Goal: Information Seeking & Learning: Learn about a topic

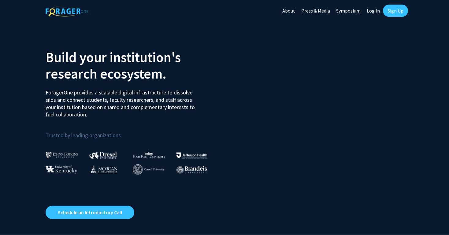
click at [373, 14] on link "Log In" at bounding box center [373, 10] width 19 height 21
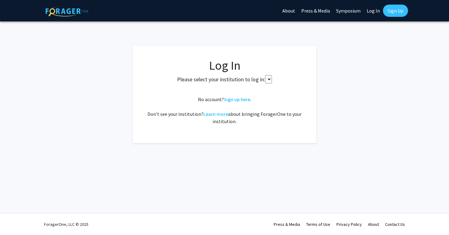
select select
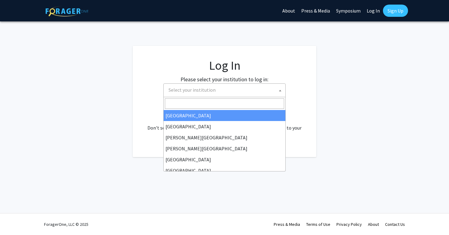
click at [248, 89] on span "Select your institution" at bounding box center [225, 90] width 119 height 13
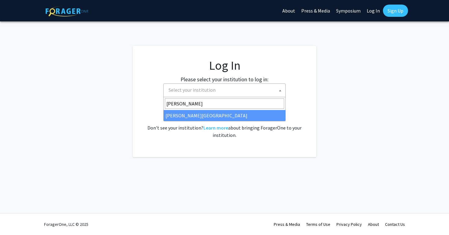
type input "thomas"
select select "24"
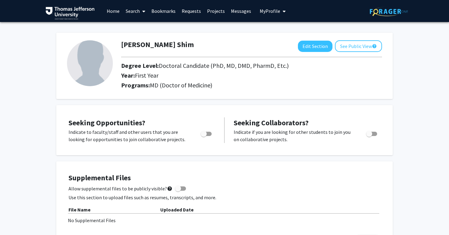
click at [140, 10] on span at bounding box center [143, 11] width 6 height 21
click at [138, 24] on span "Faculty/Staff" at bounding box center [145, 28] width 45 height 12
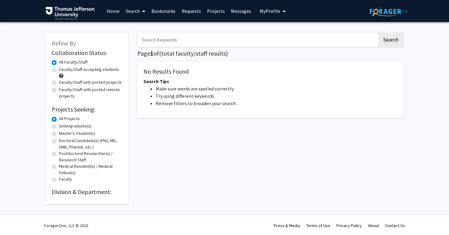
click at [106, 69] on label "Faculty/Staff accepting students" at bounding box center [89, 69] width 60 height 6
click at [63, 69] on input "Faculty/Staff accepting students" at bounding box center [61, 68] width 4 height 4
radio input "true"
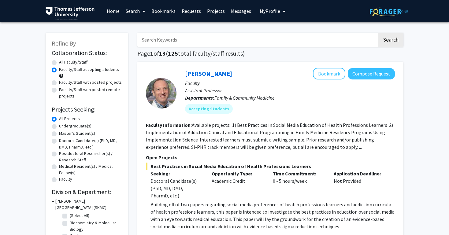
click at [394, 40] on button "Search" at bounding box center [390, 40] width 25 height 14
radio input "true"
click at [68, 70] on label "Faculty/Staff accepting students" at bounding box center [89, 69] width 60 height 6
click at [63, 70] on input "Faculty/Staff accepting students" at bounding box center [61, 68] width 4 height 4
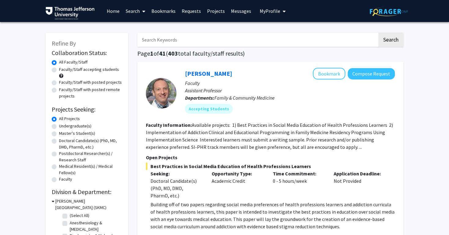
radio input "true"
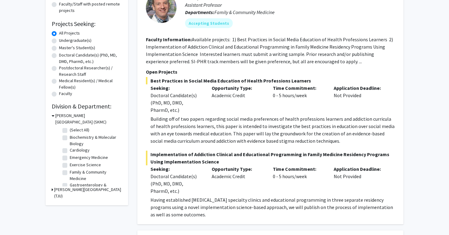
scroll to position [91, 0]
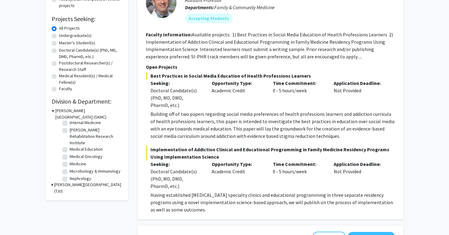
click at [70, 158] on label "Medical Oncology" at bounding box center [86, 157] width 33 height 6
click at [70, 158] on input "Medical Oncology" at bounding box center [72, 156] width 4 height 4
checkbox input "true"
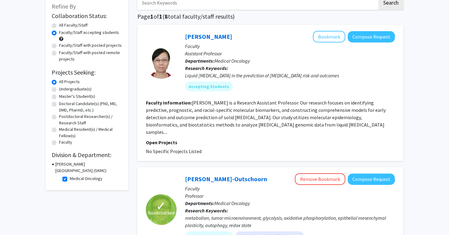
scroll to position [47, 0]
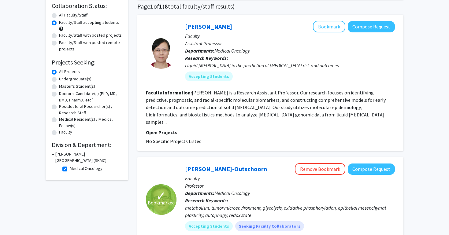
drag, startPoint x: 252, startPoint y: 142, endPoint x: 256, endPoint y: 93, distance: 48.8
click at [256, 93] on div "Chun Wang Bookmark Compose Request Faculty Assistant Professor Departments: Med…" at bounding box center [270, 83] width 266 height 136
click at [256, 93] on fg-read-more "Chun Wang is a Research Assistant Professor. Our research focuses on identifyin…" at bounding box center [266, 107] width 240 height 35
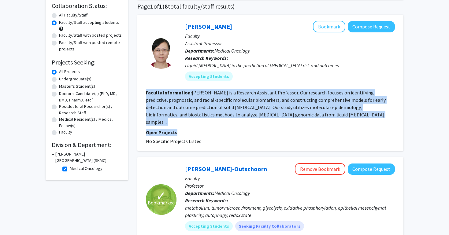
drag, startPoint x: 256, startPoint y: 93, endPoint x: 274, endPoint y: 128, distance: 39.3
click at [274, 128] on fg-search-faculty "Chun Wang Bookmark Compose Request Faculty Assistant Professor Departments: Med…" at bounding box center [270, 83] width 249 height 124
click at [274, 129] on p "Open Projects" at bounding box center [270, 132] width 249 height 7
drag, startPoint x: 274, startPoint y: 128, endPoint x: 267, endPoint y: 85, distance: 43.4
click at [267, 85] on fg-search-faculty "Chun Wang Bookmark Compose Request Faculty Assistant Professor Departments: Med…" at bounding box center [270, 83] width 249 height 124
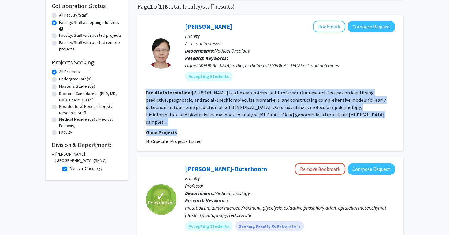
click at [267, 85] on div "Chun Wang Bookmark Compose Request Faculty Assistant Professor Departments: Med…" at bounding box center [286, 53] width 218 height 65
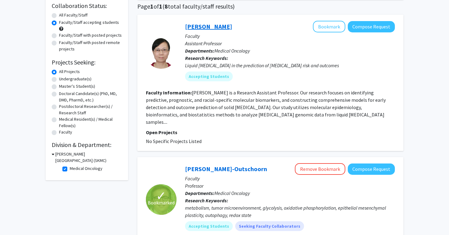
click at [211, 27] on link "Chun Wang" at bounding box center [208, 27] width 47 height 8
click at [240, 110] on fg-read-more "Chun Wang is a Research Assistant Professor. Our research focuses on identifyin…" at bounding box center [266, 107] width 240 height 35
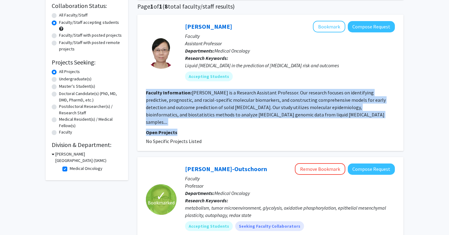
drag, startPoint x: 240, startPoint y: 110, endPoint x: 249, endPoint y: 127, distance: 19.2
click at [249, 127] on fg-search-faculty "Chun Wang Bookmark Compose Request Faculty Assistant Professor Departments: Med…" at bounding box center [270, 83] width 249 height 124
click at [249, 129] on p "Open Projects" at bounding box center [270, 132] width 249 height 7
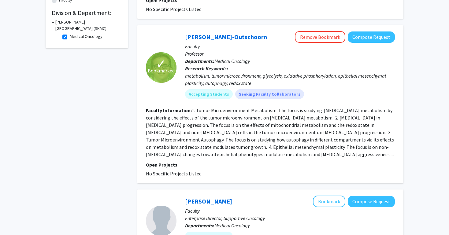
scroll to position [189, 0]
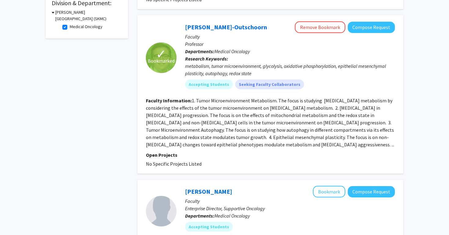
click at [249, 127] on section "Faculty Information: 1. Tumor Microenvironment Metabolism. The focus is studyin…" at bounding box center [270, 122] width 249 height 51
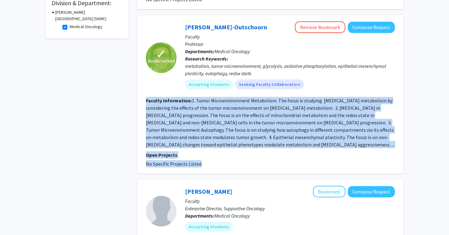
drag, startPoint x: 249, startPoint y: 127, endPoint x: 268, endPoint y: 155, distance: 33.6
click at [268, 155] on fg-search-faculty "✓ Bookmarked Ubaldo Martinez-Outschoorn Remove Bookmark Compose Request Faculty…" at bounding box center [270, 94] width 249 height 146
click at [268, 160] on fg-project-list "No Specific Projects Listed" at bounding box center [270, 163] width 249 height 7
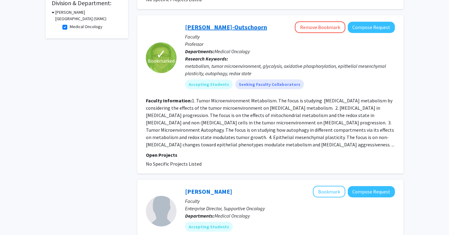
click at [228, 23] on link "Ubaldo Martinez-Outschoorn" at bounding box center [226, 27] width 82 height 8
click at [228, 151] on p "Open Projects" at bounding box center [270, 154] width 249 height 7
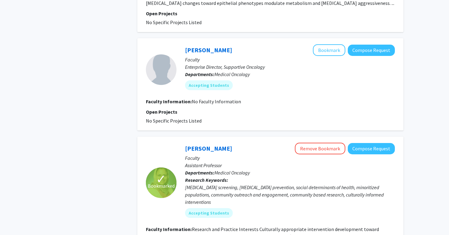
scroll to position [334, 0]
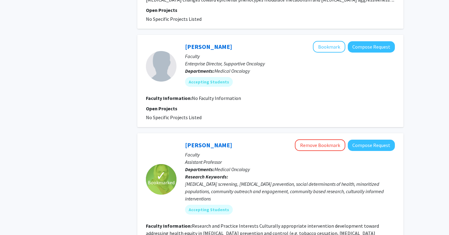
click at [232, 107] on section "Open Projects No Specific Projects Listed" at bounding box center [270, 113] width 249 height 16
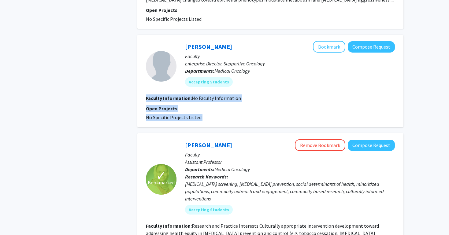
drag, startPoint x: 232, startPoint y: 107, endPoint x: 227, endPoint y: 90, distance: 17.7
click at [227, 90] on fg-search-faculty "Brooke Worster Bookmark Compose Request Faculty Enterprise Director, Supportive…" at bounding box center [270, 81] width 249 height 80
click at [227, 95] on span "No Faculty Information" at bounding box center [216, 98] width 49 height 6
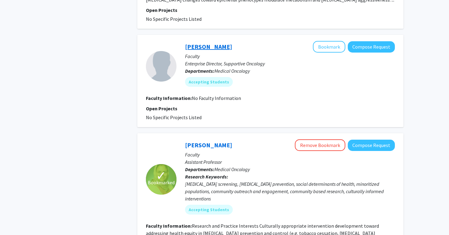
click at [218, 43] on link "Brooke Worster" at bounding box center [208, 47] width 47 height 8
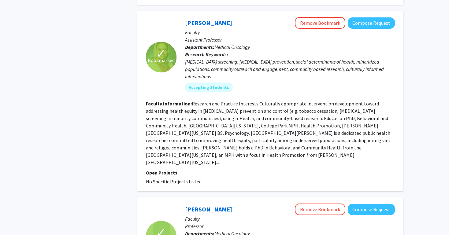
scroll to position [456, 0]
click at [246, 125] on fg-read-more "Research and Practice Interests Culturally appropriate intervention development…" at bounding box center [268, 133] width 245 height 65
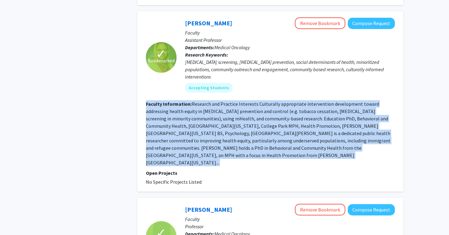
click at [246, 125] on fg-read-more "Research and Practice Interests Culturally appropriate intervention development…" at bounding box center [268, 133] width 245 height 65
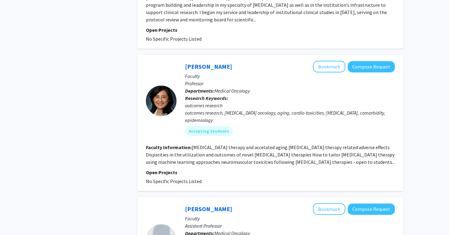
scroll to position [764, 0]
click at [246, 145] on fg-read-more "Cancer therapy and accelated aging cancer therapy related adverse effects Dispa…" at bounding box center [270, 155] width 249 height 21
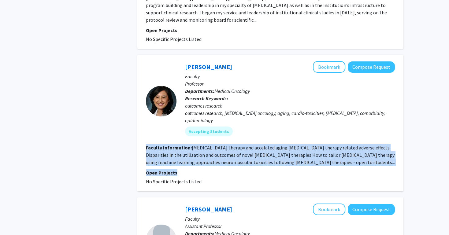
drag, startPoint x: 246, startPoint y: 125, endPoint x: 260, endPoint y: 143, distance: 23.6
click at [260, 143] on fg-search-faculty "Grace Lu-Yao Bookmark Compose Request Faculty Professor Departments: Medical On…" at bounding box center [270, 123] width 249 height 124
click at [260, 169] on p "Open Projects" at bounding box center [270, 172] width 249 height 7
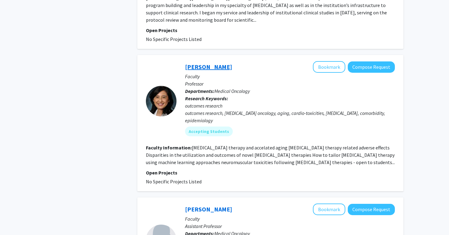
click at [214, 63] on link "[PERSON_NAME]" at bounding box center [208, 67] width 47 height 8
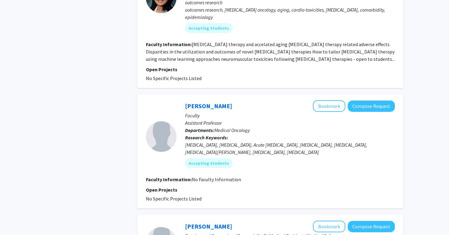
scroll to position [869, 0]
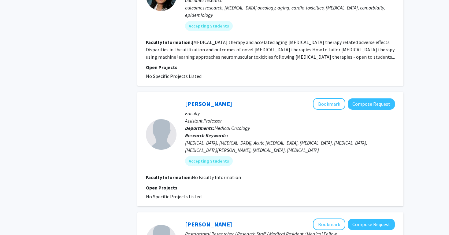
drag, startPoint x: 222, startPoint y: 66, endPoint x: 287, endPoint y: 176, distance: 127.5
click at [287, 176] on div "Chetan Jeurkar Bookmark Compose Request Faculty Assistant Professor Departments…" at bounding box center [270, 149] width 266 height 114
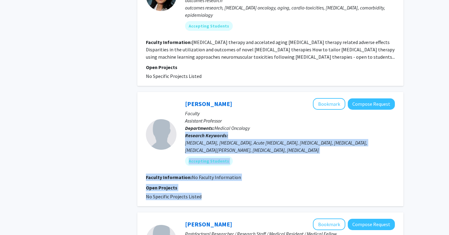
drag, startPoint x: 287, startPoint y: 176, endPoint x: 257, endPoint y: 100, distance: 81.3
click at [258, 100] on div "Chetan Jeurkar Bookmark Compose Request Faculty Assistant Professor Departments…" at bounding box center [270, 149] width 266 height 114
click at [257, 125] on p "Departments: Medical Oncology" at bounding box center [290, 128] width 210 height 7
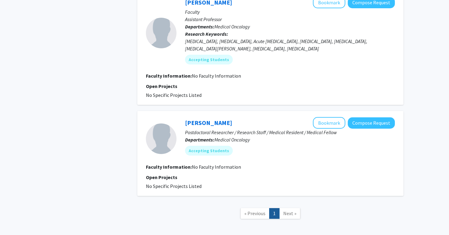
scroll to position [971, 0]
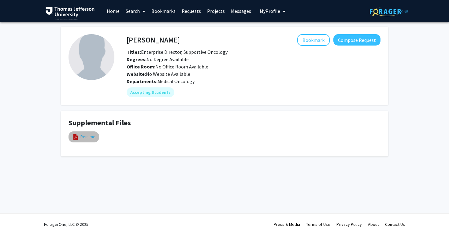
click at [81, 135] on link "Resume" at bounding box center [87, 137] width 15 height 6
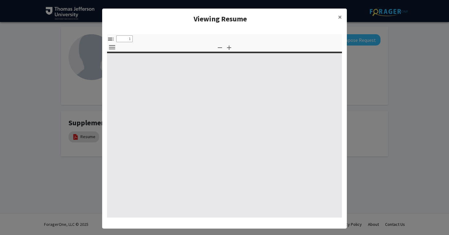
scroll to position [-1, 0]
type input "0"
select select "custom"
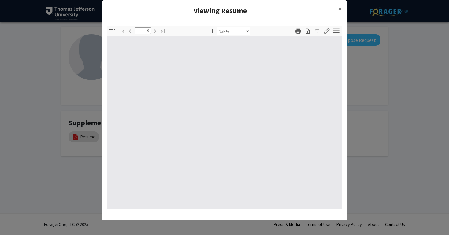
type input "1"
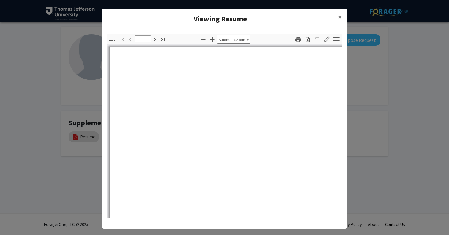
select select "auto"
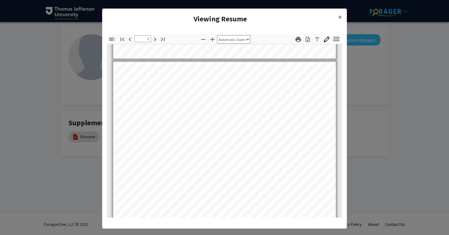
scroll to position [569, 0]
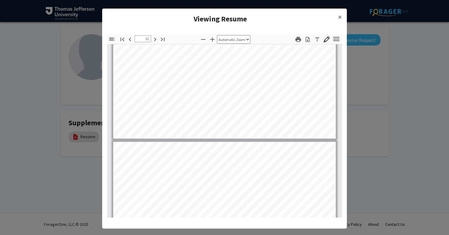
type input "13"
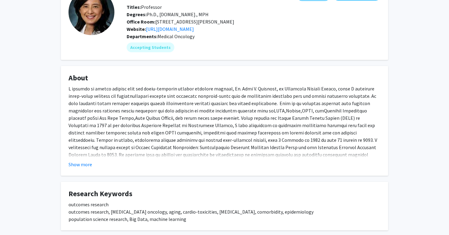
scroll to position [51, 0]
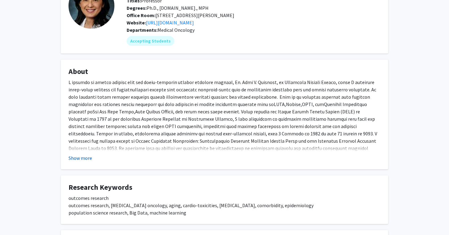
click at [71, 162] on button "Show more" at bounding box center [81, 158] width 24 height 7
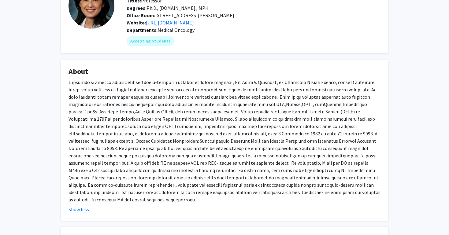
click at [131, 76] on h4 "About" at bounding box center [225, 71] width 312 height 9
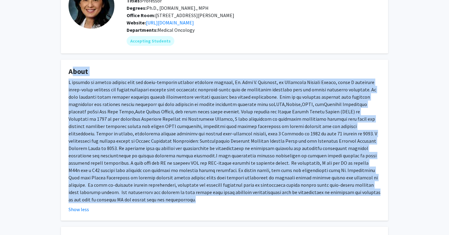
drag, startPoint x: 131, startPoint y: 78, endPoint x: 205, endPoint y: 173, distance: 119.7
click at [205, 173] on fg-card "About Show less" at bounding box center [224, 140] width 327 height 161
click at [205, 173] on div at bounding box center [225, 141] width 312 height 125
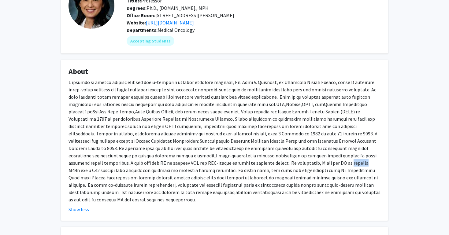
click at [205, 173] on div at bounding box center [225, 141] width 312 height 125
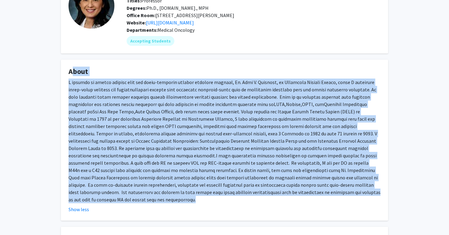
drag, startPoint x: 205, startPoint y: 173, endPoint x: 185, endPoint y: 71, distance: 103.5
click at [185, 71] on fg-card "About Show less" at bounding box center [224, 140] width 327 height 161
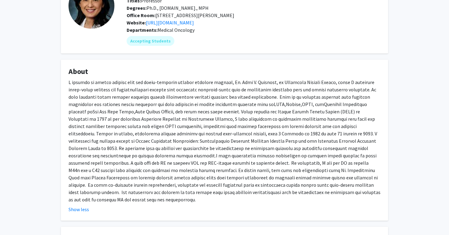
click at [185, 71] on fg-card "About Show less" at bounding box center [224, 140] width 327 height 161
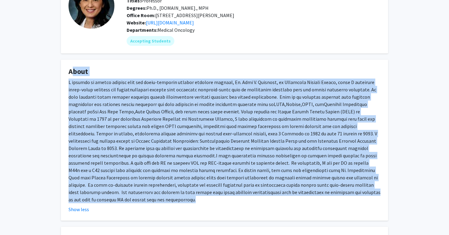
drag, startPoint x: 185, startPoint y: 71, endPoint x: 218, endPoint y: 120, distance: 59.3
click at [218, 120] on fg-card "About Show less" at bounding box center [224, 140] width 327 height 161
click at [218, 120] on div at bounding box center [225, 141] width 312 height 125
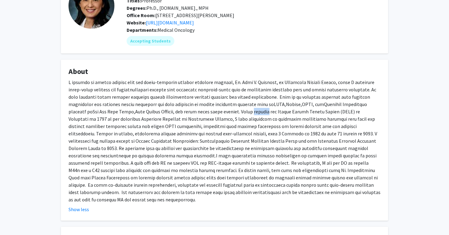
click at [218, 120] on div at bounding box center [225, 141] width 312 height 125
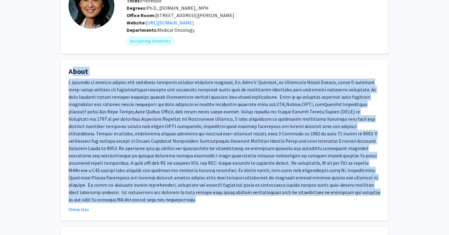
drag, startPoint x: 218, startPoint y: 120, endPoint x: 198, endPoint y: 75, distance: 49.7
click at [198, 75] on fg-card "About Show less" at bounding box center [224, 140] width 327 height 161
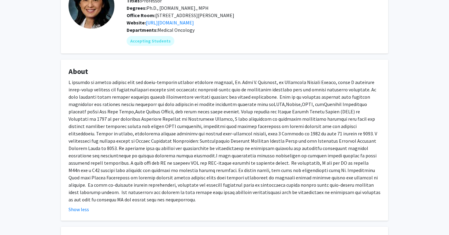
click at [198, 75] on fg-card "About Show less" at bounding box center [224, 140] width 327 height 161
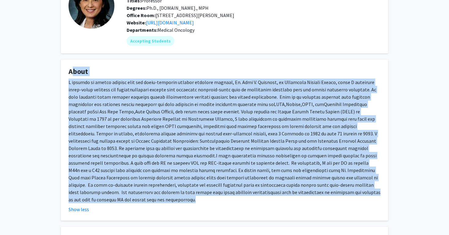
drag, startPoint x: 198, startPoint y: 75, endPoint x: 259, endPoint y: 179, distance: 120.8
click at [259, 179] on fg-card "About Show less" at bounding box center [224, 140] width 327 height 161
click at [259, 179] on div at bounding box center [225, 141] width 312 height 125
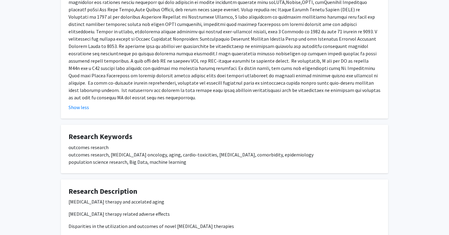
scroll to position [154, 0]
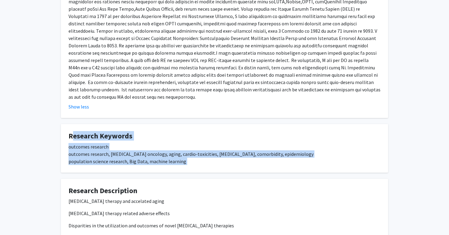
drag, startPoint x: 259, startPoint y: 179, endPoint x: 246, endPoint y: 126, distance: 54.8
click at [246, 126] on div "[PERSON_NAME] Bookmark Compose Request Titles: Professor Degrees: Ph.D., [DOMAI…" at bounding box center [224, 116] width 337 height 488
click at [246, 126] on fg-card "Research Keywords outcomes research outcomes research, [MEDICAL_DATA] oncology,…" at bounding box center [224, 148] width 327 height 49
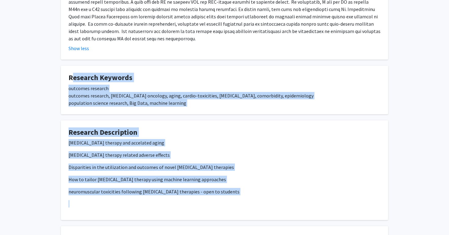
drag, startPoint x: 246, startPoint y: 126, endPoint x: 264, endPoint y: 193, distance: 69.8
click at [264, 193] on div "[PERSON_NAME] Bookmark Compose Request Titles: Professor Degrees: Ph.D., [DOMAI…" at bounding box center [224, 58] width 337 height 488
click at [264, 193] on p "neuromuscular toxicities following [MEDICAL_DATA] therapies - open to students" at bounding box center [225, 191] width 312 height 7
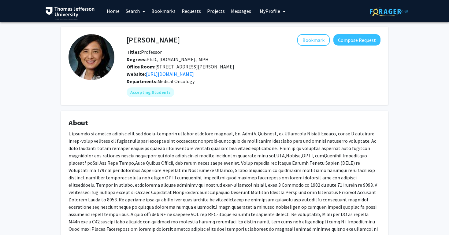
scroll to position [0, 0]
click at [264, 193] on div at bounding box center [225, 192] width 312 height 125
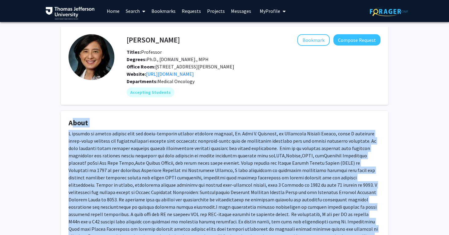
drag, startPoint x: 264, startPoint y: 193, endPoint x: 247, endPoint y: 117, distance: 77.6
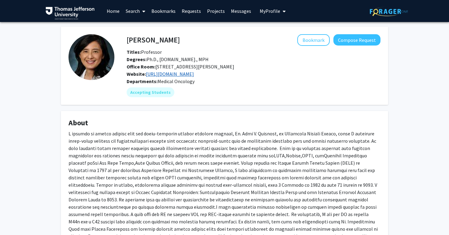
click at [194, 76] on link "[URL][DOMAIN_NAME]" at bounding box center [170, 74] width 48 height 6
click at [259, 96] on div "Accepting Students" at bounding box center [253, 92] width 256 height 12
click at [307, 35] on fg-card "[PERSON_NAME] Bookmark Compose Request Titles: Professor Degrees: Ph.D., [DOMAI…" at bounding box center [224, 66] width 327 height 78
click at [307, 43] on button "Bookmark" at bounding box center [313, 40] width 32 height 12
